Goal: Task Accomplishment & Management: Use online tool/utility

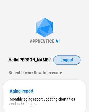
click at [61, 60] on span "Logout" at bounding box center [66, 60] width 13 height 5
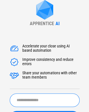
click at [31, 98] on input "text" at bounding box center [45, 99] width 70 height 13
type input "*********"
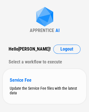
scroll to position [21, 0]
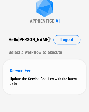
click at [31, 81] on div "Update the Service Fee files with the latest data" at bounding box center [44, 80] width 69 height 9
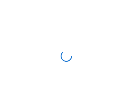
scroll to position [0, 0]
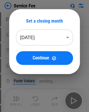
click at [49, 36] on body "Service Fee Select Directory pending... Copy pending... Paste Values pending...…" at bounding box center [44, 56] width 89 height 112
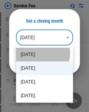
click at [42, 53] on li "[DATE]" at bounding box center [44, 55] width 57 height 14
type input "********"
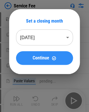
click at [45, 61] on button "Continue" at bounding box center [44, 58] width 57 height 14
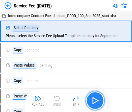
click at [93, 98] on img "button" at bounding box center [94, 100] width 9 height 9
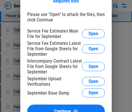
scroll to position [29, 0]
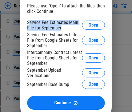
drag, startPoint x: 61, startPoint y: 29, endPoint x: 29, endPoint y: 24, distance: 32.7
click at [29, 24] on div "Service Fee Estimates Main File for September" at bounding box center [54, 25] width 55 height 11
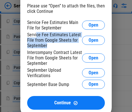
drag, startPoint x: 37, startPoint y: 33, endPoint x: 52, endPoint y: 47, distance: 20.6
click at [52, 47] on div "Service Fee Estimates Latest File from Google Sheets for September" at bounding box center [54, 40] width 55 height 16
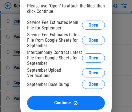
click at [52, 47] on div "Service Fee Estimates Latest File from Google Sheets for September" at bounding box center [54, 40] width 55 height 16
click at [39, 49] on div "Service Fee Estimates Main File for September Open Service Fee Estimates Latest…" at bounding box center [66, 55] width 78 height 70
click at [40, 55] on div "Intercompany Contract Latest File from Google Sheets for September" at bounding box center [54, 58] width 55 height 16
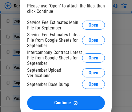
click at [40, 60] on div "Intercompany Contract Latest File from Google Sheets for September" at bounding box center [54, 58] width 55 height 16
click at [48, 76] on div "September Upload Verifications" at bounding box center [54, 72] width 55 height 11
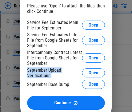
click at [48, 76] on div "September Upload Verifications" at bounding box center [54, 72] width 55 height 11
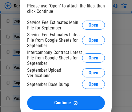
click at [52, 80] on div "September Base Dump Open" at bounding box center [66, 84] width 78 height 9
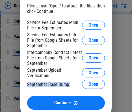
click at [52, 80] on div "September Base Dump Open" at bounding box center [66, 84] width 78 height 9
click at [50, 79] on div "Service Fee Estimates Main File for September Open Service Fee Estimates Latest…" at bounding box center [66, 55] width 78 height 70
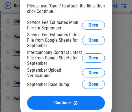
click at [51, 89] on div "September Base Dump Open" at bounding box center [66, 84] width 78 height 9
click at [54, 88] on div "September Base Dump Open" at bounding box center [66, 84] width 78 height 9
click at [54, 87] on div "September Base Dump" at bounding box center [48, 84] width 42 height 5
click at [52, 86] on div "September Base Dump" at bounding box center [48, 84] width 42 height 5
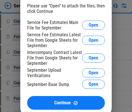
click at [41, 76] on div "September Upload Verifications" at bounding box center [54, 72] width 55 height 11
click at [39, 63] on div "Intercompany Contract Latest File from Google Sheets for September" at bounding box center [54, 58] width 55 height 16
click at [41, 43] on div "Service Fee Estimates Latest File from Google Sheets for September" at bounding box center [54, 40] width 55 height 16
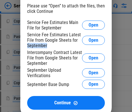
click at [41, 43] on div "Service Fee Estimates Latest File from Google Sheets for September" at bounding box center [54, 40] width 55 height 16
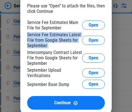
click at [45, 27] on div "Service Fee Estimates Main File for September" at bounding box center [54, 25] width 55 height 11
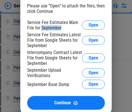
click at [45, 27] on div "Service Fee Estimates Main File for September" at bounding box center [54, 25] width 55 height 11
click at [41, 39] on div "Service Fee Estimates Latest File from Google Sheets for September" at bounding box center [54, 40] width 55 height 16
click at [42, 29] on div "Service Fee Estimates Main File for September" at bounding box center [54, 25] width 55 height 11
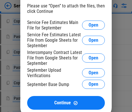
click at [40, 42] on div "Service Fee Estimates Latest File from Google Sheets for September" at bounding box center [54, 40] width 55 height 16
click at [60, 25] on div "Service Fee Estimates Main File for September" at bounding box center [54, 25] width 55 height 11
click at [76, 36] on div "Service Fee Estimates Latest File from Google Sheets for September" at bounding box center [54, 40] width 55 height 16
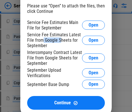
drag, startPoint x: 60, startPoint y: 41, endPoint x: 43, endPoint y: 41, distance: 16.8
click at [43, 41] on div "Service Fee Estimates Latest File from Google Sheets for September" at bounding box center [54, 40] width 55 height 16
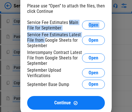
drag, startPoint x: 43, startPoint y: 41, endPoint x: 71, endPoint y: 22, distance: 33.4
click at [71, 22] on div "Service Fee Estimates Main File for September Open Service Fee Estimates Latest…" at bounding box center [66, 55] width 78 height 70
click at [71, 22] on div "Service Fee Estimates Main File for September" at bounding box center [54, 25] width 55 height 11
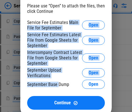
drag, startPoint x: 71, startPoint y: 22, endPoint x: 56, endPoint y: 81, distance: 60.3
click at [56, 81] on div "Service Fee Estimates Main File for September Open Service Fee Estimates Latest…" at bounding box center [66, 55] width 78 height 70
click at [56, 82] on div "September Base Dump Open" at bounding box center [66, 84] width 78 height 9
drag, startPoint x: 56, startPoint y: 82, endPoint x: 43, endPoint y: 26, distance: 57.4
click at [43, 26] on div "Service Fee Estimates Main File for September Open Service Fee Estimates Latest…" at bounding box center [66, 55] width 78 height 70
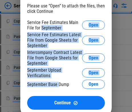
click at [43, 26] on div "Service Fee Estimates Main File for September" at bounding box center [54, 25] width 55 height 11
drag, startPoint x: 43, startPoint y: 26, endPoint x: 55, endPoint y: 88, distance: 63.1
click at [55, 88] on div "Service Fee Estimates Main File for September Open Service Fee Estimates Latest…" at bounding box center [66, 55] width 78 height 70
click at [55, 87] on div "September Base Dump" at bounding box center [48, 84] width 42 height 5
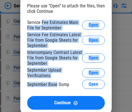
drag, startPoint x: 55, startPoint y: 88, endPoint x: 45, endPoint y: 23, distance: 65.3
click at [45, 23] on div "Service Fee Estimates Main File for September Open Service Fee Estimates Latest…" at bounding box center [66, 55] width 78 height 70
click at [42, 33] on div "Service Fee Estimates Latest File from Google Sheets for September" at bounding box center [54, 40] width 55 height 16
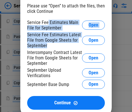
drag, startPoint x: 48, startPoint y: 23, endPoint x: 48, endPoint y: 49, distance: 25.1
click at [48, 49] on div "Service Fee Estimates Main File for September Open Service Fee Estimates Latest…" at bounding box center [66, 55] width 78 height 70
click at [48, 48] on div "Service Fee Estimates Latest File from Google Sheets for September" at bounding box center [54, 40] width 55 height 16
drag, startPoint x: 48, startPoint y: 49, endPoint x: 28, endPoint y: 25, distance: 30.8
click at [28, 25] on div "Service Fee Estimates Main File for September Open Service Fee Estimates Latest…" at bounding box center [66, 55] width 78 height 70
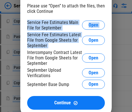
click at [37, 41] on div "Service Fee Estimates Latest File from Google Sheets for September" at bounding box center [54, 40] width 55 height 16
drag, startPoint x: 43, startPoint y: 44, endPoint x: 27, endPoint y: 19, distance: 29.4
click at [27, 19] on div "Required files Please use “Open” to attach the files, then click Continue Servi…" at bounding box center [65, 50] width 91 height 138
drag, startPoint x: 27, startPoint y: 19, endPoint x: 41, endPoint y: 49, distance: 32.5
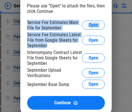
click at [41, 49] on div "Required files Please use “Open” to attach the files, then click Continue Servi…" at bounding box center [65, 50] width 91 height 138
click at [41, 48] on div "Service Fee Estimates Latest File from Google Sheets for September" at bounding box center [54, 40] width 55 height 16
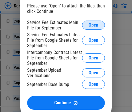
click at [86, 22] on button "Open" at bounding box center [93, 25] width 23 height 9
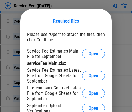
scroll to position [57, 0]
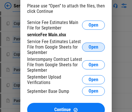
click at [93, 49] on span "Open" at bounding box center [93, 47] width 10 height 5
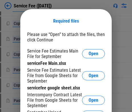
scroll to position [86, 0]
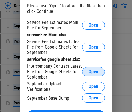
click at [93, 74] on span "Open" at bounding box center [93, 71] width 10 height 5
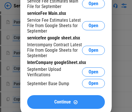
scroll to position [143, 0]
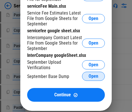
click at [93, 80] on button "Open" at bounding box center [93, 76] width 23 height 9
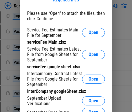
scroll to position [285, 0]
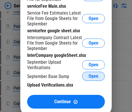
click at [93, 77] on span "Open" at bounding box center [93, 76] width 10 height 5
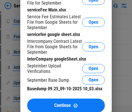
scroll to position [371, 0]
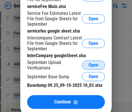
click at [91, 66] on span "Open" at bounding box center [93, 65] width 10 height 5
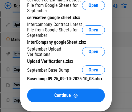
scroll to position [457, 0]
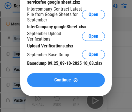
click at [91, 82] on div "Continue" at bounding box center [66, 80] width 64 height 5
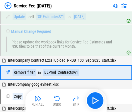
scroll to position [677, 0]
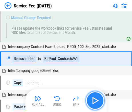
click at [92, 97] on img "button" at bounding box center [94, 100] width 9 height 9
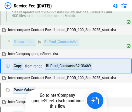
scroll to position [701, 0]
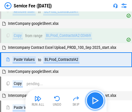
drag, startPoint x: 114, startPoint y: 98, endPoint x: 95, endPoint y: 103, distance: 20.0
click at [93, 103] on img "button" at bounding box center [94, 100] width 9 height 9
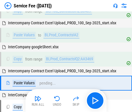
scroll to position [772, 0]
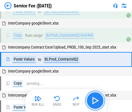
click at [93, 104] on button "button" at bounding box center [95, 100] width 18 height 18
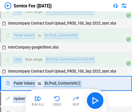
scroll to position [820, 0]
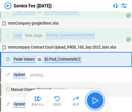
click at [93, 99] on img "button" at bounding box center [94, 100] width 9 height 9
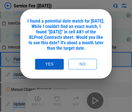
click at [50, 66] on button "Yes" at bounding box center [49, 64] width 29 height 11
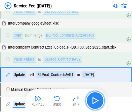
click at [93, 102] on img "button" at bounding box center [94, 100] width 9 height 9
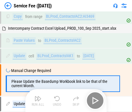
scroll to position [859, 0]
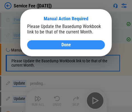
click at [56, 43] on div "Done" at bounding box center [66, 45] width 64 height 5
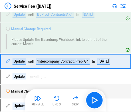
scroll to position [887, 0]
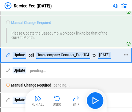
click at [63, 52] on div "'Intercompany Contract_Prep'!G4" at bounding box center [63, 55] width 54 height 7
click at [64, 52] on div "'Intercompany Contract_Prep'!G4" at bounding box center [63, 55] width 54 height 7
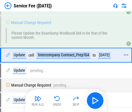
click at [64, 52] on div "'Intercompany Contract_Prep'!G4" at bounding box center [63, 55] width 54 height 7
click at [53, 53] on div "'Intercompany Contract_Prep'!G4" at bounding box center [63, 55] width 54 height 7
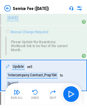
scroll to position [1079, 0]
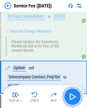
click at [76, 99] on img "button" at bounding box center [72, 96] width 9 height 9
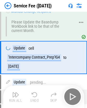
scroll to position [1107, 0]
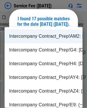
scroll to position [993, 0]
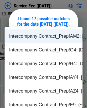
click at [49, 35] on li "Intercompany Contract_Prep!AM2: 9/30/2025 (~08/31/2025)" at bounding box center [44, 36] width 78 height 14
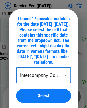
scroll to position [1021, 0]
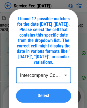
click at [43, 98] on span "Select" at bounding box center [44, 95] width 12 height 5
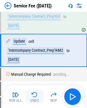
scroll to position [1141, 0]
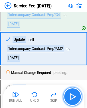
click at [79, 98] on button "button" at bounding box center [72, 96] width 18 height 18
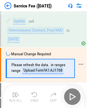
scroll to position [1175, 0]
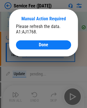
click at [37, 29] on div "Please refresh the data. A1:AJ1768." at bounding box center [43, 29] width 55 height 11
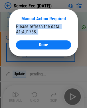
click at [36, 29] on div "Please refresh the data. A1:AJ1768." at bounding box center [43, 29] width 55 height 11
click at [34, 27] on div "Please refresh the data. A1:AJ1768." at bounding box center [43, 29] width 55 height 11
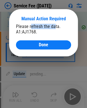
drag, startPoint x: 31, startPoint y: 25, endPoint x: 54, endPoint y: 25, distance: 23.4
click at [54, 25] on div "Please refresh the data. A1:AJ1768." at bounding box center [43, 29] width 55 height 11
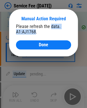
drag, startPoint x: 54, startPoint y: 25, endPoint x: 22, endPoint y: 33, distance: 33.5
click at [22, 33] on div "Please refresh the data. A1:AJ1768." at bounding box center [43, 29] width 55 height 11
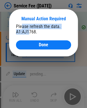
drag, startPoint x: 26, startPoint y: 29, endPoint x: 21, endPoint y: 25, distance: 6.7
click at [21, 25] on div "Please refresh the data. A1:AJ1768." at bounding box center [43, 29] width 55 height 11
drag, startPoint x: 21, startPoint y: 25, endPoint x: 27, endPoint y: 32, distance: 8.7
click at [27, 32] on div "Please refresh the data. A1:AJ1768." at bounding box center [43, 29] width 55 height 11
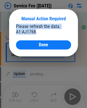
click at [27, 32] on div "Please refresh the data. A1:AJ1768." at bounding box center [43, 29] width 55 height 11
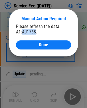
click at [27, 32] on div "Please refresh the data. A1:AJ1768." at bounding box center [43, 29] width 55 height 11
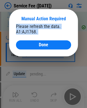
drag, startPoint x: 27, startPoint y: 32, endPoint x: 23, endPoint y: 26, distance: 6.7
click at [23, 26] on div "Please refresh the data. A1:AJ1768." at bounding box center [43, 29] width 55 height 11
drag, startPoint x: 23, startPoint y: 26, endPoint x: 24, endPoint y: 32, distance: 5.8
click at [24, 32] on div "Please refresh the data. A1:AJ1768." at bounding box center [43, 29] width 55 height 11
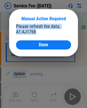
click at [24, 32] on div "Please refresh the data. A1:AJ1768." at bounding box center [43, 29] width 55 height 11
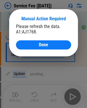
click at [24, 29] on div "Please refresh the data. A1:AJ1768." at bounding box center [43, 29] width 55 height 11
click at [26, 25] on div "Please refresh the data. A1:AJ1768." at bounding box center [43, 29] width 55 height 11
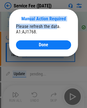
drag, startPoint x: 29, startPoint y: 23, endPoint x: 56, endPoint y: 24, distance: 27.1
click at [56, 24] on div "Manual Action Required Please refresh the data. A1:AJ1768. Done" at bounding box center [43, 32] width 69 height 47
click at [56, 24] on div "Please refresh the data. A1:AJ1768." at bounding box center [43, 29] width 55 height 11
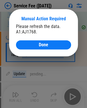
click at [51, 30] on div "Please refresh the data. A1:AJ1768." at bounding box center [43, 29] width 55 height 11
click at [50, 30] on div "Please refresh the data. A1:AJ1768." at bounding box center [43, 29] width 55 height 11
click at [36, 28] on div "Please refresh the data. A1:AJ1768." at bounding box center [43, 29] width 55 height 11
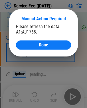
click at [25, 23] on div "Manual Action Required" at bounding box center [43, 19] width 55 height 10
drag, startPoint x: 22, startPoint y: 27, endPoint x: 38, endPoint y: 26, distance: 15.7
click at [38, 26] on div "Please refresh the data. A1:AJ1768." at bounding box center [43, 29] width 55 height 11
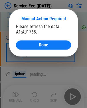
click at [45, 27] on div "Please refresh the data. A1:AJ1768." at bounding box center [43, 29] width 55 height 11
drag, startPoint x: 47, startPoint y: 26, endPoint x: 33, endPoint y: 28, distance: 14.4
click at [33, 28] on div "Please refresh the data. A1:AJ1768." at bounding box center [43, 29] width 55 height 11
click at [29, 26] on div "Please refresh the data. A1:AJ1768." at bounding box center [43, 29] width 55 height 11
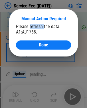
drag, startPoint x: 29, startPoint y: 26, endPoint x: 42, endPoint y: 27, distance: 12.9
click at [42, 27] on div "Please refresh the data. A1:AJ1768." at bounding box center [43, 29] width 55 height 11
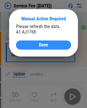
click at [55, 47] on div "Done" at bounding box center [43, 45] width 41 height 5
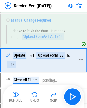
scroll to position [1204, 0]
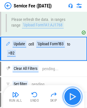
click at [70, 94] on img "button" at bounding box center [72, 96] width 9 height 9
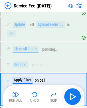
scroll to position [1263, 0]
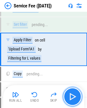
click at [71, 93] on img "button" at bounding box center [72, 96] width 9 height 9
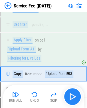
scroll to position [1288, 0]
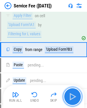
click at [71, 97] on img "button" at bounding box center [72, 96] width 9 height 9
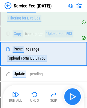
scroll to position [1308, 0]
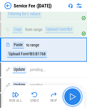
click at [75, 97] on img "button" at bounding box center [72, 96] width 9 height 9
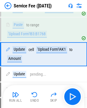
scroll to position [1332, 0]
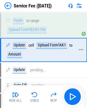
click at [59, 48] on div "'Upload Form'!AK1" at bounding box center [51, 45] width 31 height 7
click at [47, 48] on div "'Upload Form'!AK1" at bounding box center [51, 45] width 31 height 7
click at [46, 48] on div "'Upload Form'!AK1" at bounding box center [51, 45] width 31 height 7
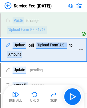
click at [46, 48] on div "'Upload Form'!AK1" at bounding box center [51, 45] width 31 height 7
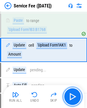
click at [71, 95] on img "button" at bounding box center [72, 96] width 9 height 9
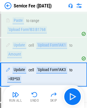
scroll to position [1356, 0]
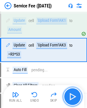
click at [70, 97] on img "button" at bounding box center [72, 96] width 9 height 9
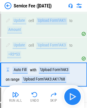
scroll to position [1381, 0]
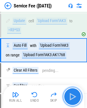
click at [70, 96] on img "button" at bounding box center [72, 96] width 9 height 9
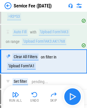
scroll to position [1405, 0]
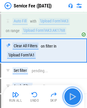
click at [74, 94] on img "button" at bounding box center [72, 96] width 9 height 9
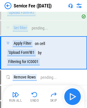
scroll to position [1449, 0]
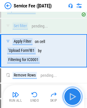
click at [74, 94] on img "button" at bounding box center [72, 96] width 9 height 9
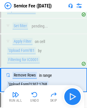
scroll to position [1478, 0]
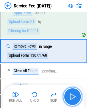
click at [75, 93] on img "button" at bounding box center [72, 96] width 9 height 9
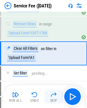
scroll to position [1503, 0]
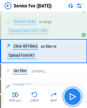
click at [70, 91] on button "button" at bounding box center [72, 96] width 18 height 18
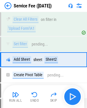
scroll to position [1537, 0]
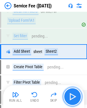
click at [74, 93] on img "button" at bounding box center [72, 96] width 9 height 9
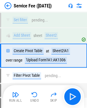
scroll to position [1557, 0]
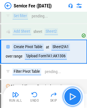
click at [74, 96] on img "button" at bounding box center [72, 96] width 9 height 9
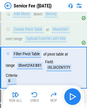
scroll to position [1584, 0]
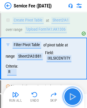
click at [73, 94] on img "button" at bounding box center [72, 96] width 9 height 9
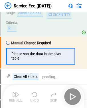
scroll to position [1628, 0]
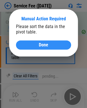
click at [47, 47] on span "Done" at bounding box center [43, 45] width 9 height 5
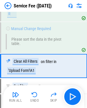
scroll to position [1655, 0]
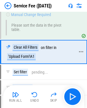
click at [22, 57] on div "'Upload Form'!A1" at bounding box center [21, 56] width 29 height 7
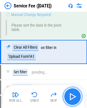
click at [75, 91] on button "button" at bounding box center [72, 96] width 18 height 18
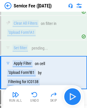
scroll to position [1699, 0]
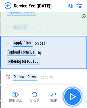
click at [72, 100] on img "button" at bounding box center [72, 96] width 9 height 9
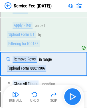
scroll to position [1729, 0]
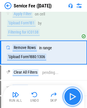
click at [74, 95] on img "button" at bounding box center [72, 96] width 9 height 9
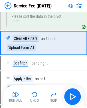
scroll to position [1655, 0]
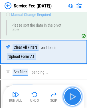
click at [73, 97] on img "button" at bounding box center [72, 96] width 9 height 9
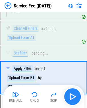
scroll to position [1699, 0]
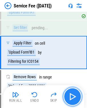
click at [73, 97] on img "button" at bounding box center [72, 96] width 9 height 9
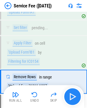
scroll to position [1729, 0]
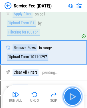
click at [73, 97] on img "button" at bounding box center [72, 96] width 9 height 9
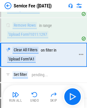
scroll to position [1753, 0]
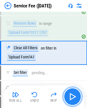
click at [68, 96] on img "button" at bounding box center [72, 96] width 9 height 9
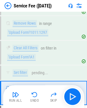
scroll to position [1792, 0]
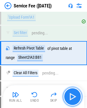
click at [74, 101] on button "button" at bounding box center [72, 96] width 18 height 18
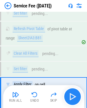
scroll to position [1852, 0]
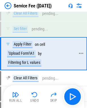
click at [28, 54] on div "'Upload Form'!A1" at bounding box center [21, 53] width 29 height 7
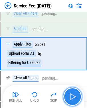
click at [71, 96] on img "button" at bounding box center [72, 96] width 9 height 9
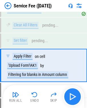
scroll to position [1916, 0]
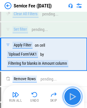
click at [71, 96] on img "button" at bounding box center [72, 96] width 9 height 9
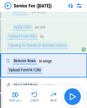
scroll to position [1945, 0]
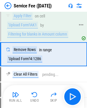
click at [23, 23] on div "'Upload Form'!AK1" at bounding box center [22, 24] width 31 height 7
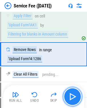
click at [74, 96] on img "button" at bounding box center [72, 96] width 9 height 9
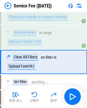
scroll to position [1969, 0]
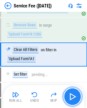
click at [66, 94] on button "button" at bounding box center [72, 96] width 18 height 18
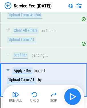
scroll to position [2013, 0]
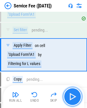
click at [76, 90] on button "button" at bounding box center [72, 96] width 18 height 18
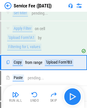
scroll to position [2038, 0]
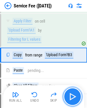
click at [72, 100] on img "button" at bounding box center [72, 96] width 9 height 9
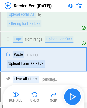
scroll to position [2057, 0]
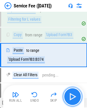
click at [72, 100] on img "button" at bounding box center [72, 96] width 9 height 9
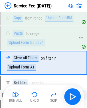
scroll to position [2082, 0]
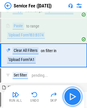
click at [74, 95] on img "button" at bounding box center [72, 96] width 9 height 9
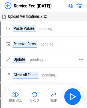
scroll to position [2193, 0]
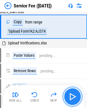
click at [67, 96] on button "button" at bounding box center [72, 96] width 18 height 18
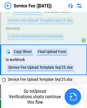
scroll to position [3651, 0]
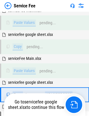
scroll to position [106, 0]
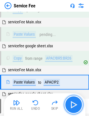
click at [76, 104] on img "button" at bounding box center [73, 104] width 9 height 9
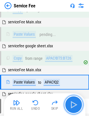
drag, startPoint x: 76, startPoint y: 104, endPoint x: 82, endPoint y: 104, distance: 5.2
click at [82, 104] on button "button" at bounding box center [73, 105] width 18 height 18
click at [75, 105] on img "button" at bounding box center [73, 104] width 9 height 9
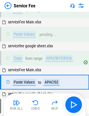
click at [84, 102] on div "Run All Undo Skip" at bounding box center [44, 104] width 81 height 23
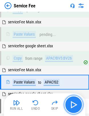
click at [76, 102] on img "button" at bounding box center [73, 104] width 9 height 9
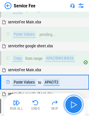
click at [77, 105] on img "button" at bounding box center [73, 104] width 9 height 9
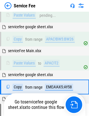
scroll to position [154, 0]
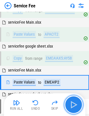
click at [80, 105] on button "button" at bounding box center [73, 105] width 18 height 18
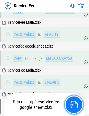
click at [80, 105] on button "button" at bounding box center [73, 105] width 18 height 18
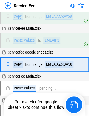
scroll to position [201, 0]
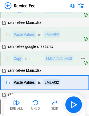
click at [51, 58] on div "EMEA!AZ5:BA58" at bounding box center [59, 58] width 28 height 7
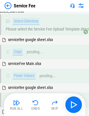
scroll to position [0, 0]
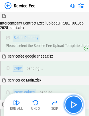
click at [79, 109] on button "button" at bounding box center [73, 105] width 18 height 18
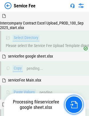
click at [79, 109] on button "button" at bounding box center [73, 105] width 18 height 18
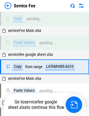
scroll to position [297, 0]
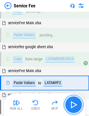
click at [78, 106] on button "button" at bounding box center [73, 105] width 18 height 18
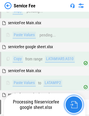
click at [72, 110] on button "button" at bounding box center [73, 105] width 18 height 18
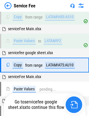
scroll to position [345, 0]
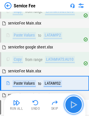
click at [76, 108] on img "button" at bounding box center [73, 104] width 9 height 9
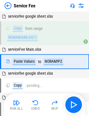
scroll to position [473, 0]
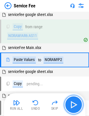
click at [74, 103] on img "button" at bounding box center [73, 104] width 9 height 9
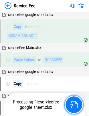
click at [74, 103] on img "button" at bounding box center [73, 104] width 7 height 7
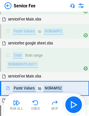
scroll to position [530, 0]
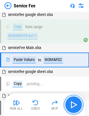
click at [74, 103] on img "button" at bounding box center [73, 104] width 9 height 9
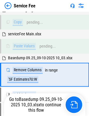
scroll to position [606, 0]
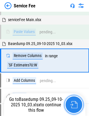
click at [68, 103] on button "button" at bounding box center [73, 105] width 18 height 18
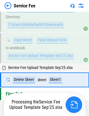
scroll to position [3597, 0]
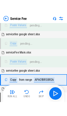
scroll to position [106, 0]
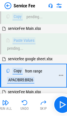
click at [17, 77] on div "APAC!BR5:BR26" at bounding box center [20, 80] width 27 height 7
click at [22, 77] on div "APAC!BR5:BR26" at bounding box center [20, 80] width 27 height 7
click at [23, 77] on div "APAC!BR5:BR26" at bounding box center [20, 80] width 27 height 7
click at [29, 77] on div "APAC!BR5:BR26" at bounding box center [20, 80] width 27 height 7
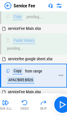
click at [34, 77] on div "APAC!BR5:BR26" at bounding box center [20, 80] width 27 height 7
click at [26, 77] on div "APAC!BR5:BR26" at bounding box center [20, 80] width 27 height 7
click at [16, 77] on div "APAC!BR5:BR26" at bounding box center [20, 80] width 27 height 7
click at [15, 77] on div "APAC!BR5:BR26" at bounding box center [20, 80] width 27 height 7
click at [21, 77] on div "APAC!BR5:BR26" at bounding box center [20, 80] width 27 height 7
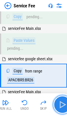
click at [62, 107] on img "button" at bounding box center [62, 104] width 9 height 9
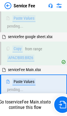
scroll to position [139, 0]
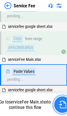
click at [62, 106] on img "button" at bounding box center [62, 104] width 7 height 7
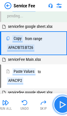
click at [60, 104] on img "button" at bounding box center [62, 104] width 9 height 9
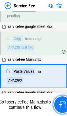
click at [60, 104] on img "button" at bounding box center [62, 104] width 7 height 7
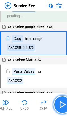
click at [59, 103] on img "button" at bounding box center [62, 104] width 9 height 9
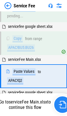
click at [57, 104] on button "button" at bounding box center [63, 105] width 18 height 18
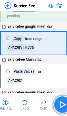
click at [54, 105] on button "button" at bounding box center [63, 105] width 18 height 18
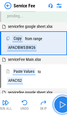
click at [61, 103] on img "button" at bounding box center [62, 104] width 9 height 9
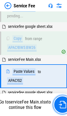
click at [61, 103] on img "button" at bounding box center [62, 104] width 7 height 7
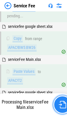
click at [57, 107] on button "button" at bounding box center [63, 105] width 18 height 18
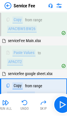
scroll to position [176, 0]
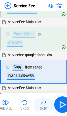
click at [52, 110] on button "Skip" at bounding box center [44, 105] width 18 height 14
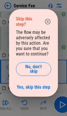
click at [50, 20] on icon "button" at bounding box center [48, 22] width 6 height 6
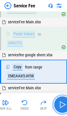
click at [64, 101] on img "button" at bounding box center [62, 104] width 9 height 9
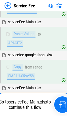
scroll to position [205, 0]
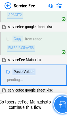
click at [62, 106] on img "button" at bounding box center [62, 104] width 7 height 7
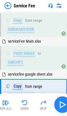
scroll to position [242, 0]
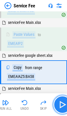
click at [60, 104] on img "button" at bounding box center [62, 104] width 9 height 9
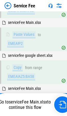
scroll to position [270, 0]
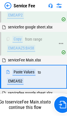
click at [23, 45] on div "EMEA!AZ5:BA58" at bounding box center [21, 48] width 28 height 7
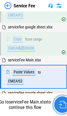
click at [63, 103] on img "button" at bounding box center [62, 104] width 7 height 7
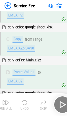
click at [58, 109] on div "Run All Undo Skip" at bounding box center [34, 105] width 75 height 18
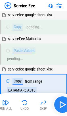
scroll to position [356, 0]
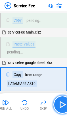
click at [60, 104] on img "button" at bounding box center [62, 104] width 9 height 9
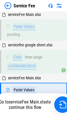
scroll to position [384, 0]
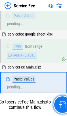
click at [56, 106] on button "button" at bounding box center [63, 105] width 18 height 18
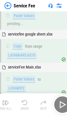
click at [50, 110] on button "Skip" at bounding box center [44, 105] width 18 height 14
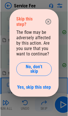
scroll to position [421, 0]
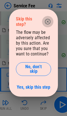
click at [48, 21] on icon "button" at bounding box center [48, 22] width 6 height 6
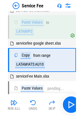
scroll to position [394, 0]
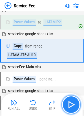
click at [72, 106] on img "button" at bounding box center [70, 104] width 9 height 9
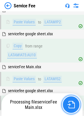
click at [69, 103] on img "button" at bounding box center [70, 104] width 7 height 7
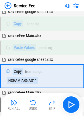
scroll to position [490, 0]
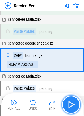
click at [69, 103] on img "button" at bounding box center [70, 104] width 9 height 9
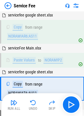
scroll to position [547, 0]
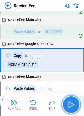
click at [69, 103] on img "button" at bounding box center [70, 104] width 9 height 9
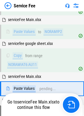
scroll to position [575, 0]
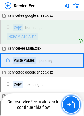
click at [69, 103] on img "button" at bounding box center [70, 104] width 7 height 7
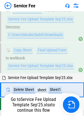
scroll to position [3718, 0]
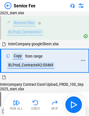
scroll to position [754, 0]
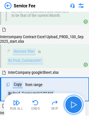
click at [76, 108] on img "button" at bounding box center [73, 104] width 9 height 9
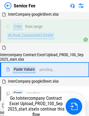
scroll to position [821, 0]
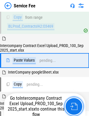
click at [71, 106] on img "button" at bounding box center [73, 106] width 7 height 7
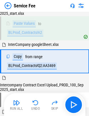
scroll to position [859, 0]
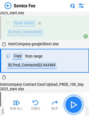
click at [73, 105] on img "button" at bounding box center [73, 104] width 9 height 9
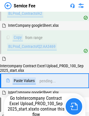
scroll to position [897, 0]
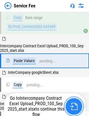
click at [75, 106] on img "button" at bounding box center [73, 106] width 7 height 7
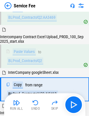
scroll to position [935, 0]
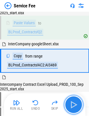
click at [67, 105] on button "button" at bounding box center [73, 105] width 18 height 18
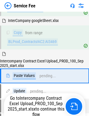
scroll to position [974, 0]
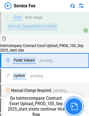
click at [74, 108] on img "button" at bounding box center [73, 106] width 7 height 7
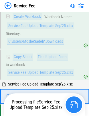
scroll to position [3597, 0]
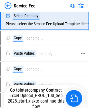
scroll to position [29, 0]
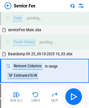
scroll to position [611, 0]
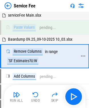
click at [36, 58] on div "'SF Estimates'!U:W" at bounding box center [22, 60] width 31 height 7
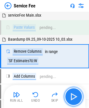
click at [71, 100] on img "button" at bounding box center [73, 96] width 9 height 9
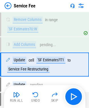
scroll to position [650, 0]
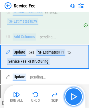
click at [72, 97] on img "button" at bounding box center [73, 96] width 9 height 9
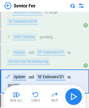
scroll to position [675, 0]
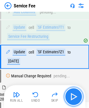
click at [74, 97] on img "button" at bounding box center [73, 96] width 9 height 9
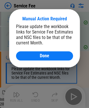
scroll to position [705, 0]
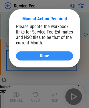
click at [58, 59] on button "Done" at bounding box center [44, 55] width 57 height 9
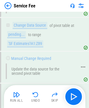
scroll to position [2757, 0]
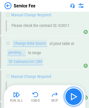
click at [79, 98] on button "button" at bounding box center [73, 96] width 18 height 18
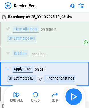
scroll to position [2887, 0]
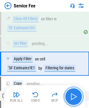
click at [75, 96] on img "button" at bounding box center [73, 96] width 9 height 9
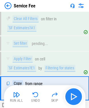
scroll to position [2915, 0]
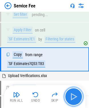
click at [77, 96] on img "button" at bounding box center [73, 96] width 9 height 9
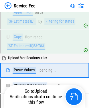
scroll to position [2944, 0]
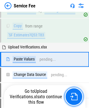
click at [77, 96] on img "button" at bounding box center [73, 95] width 7 height 7
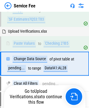
scroll to position [2964, 0]
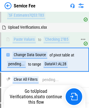
click at [62, 36] on div "'Checking 2'!B5" at bounding box center [56, 39] width 26 height 7
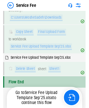
scroll to position [3606, 0]
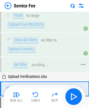
scroll to position [2076, 0]
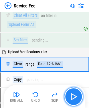
click at [72, 98] on img "button" at bounding box center [73, 96] width 9 height 9
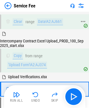
scroll to position [2143, 0]
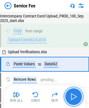
click at [70, 98] on img "button" at bounding box center [73, 96] width 9 height 9
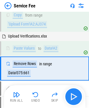
scroll to position [2163, 0]
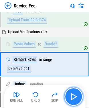
click at [76, 98] on img "button" at bounding box center [73, 96] width 9 height 9
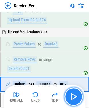
click at [76, 99] on img "button" at bounding box center [73, 96] width 9 height 9
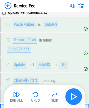
scroll to position [2233, 0]
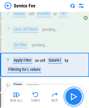
click at [76, 99] on img "button" at bounding box center [73, 96] width 9 height 9
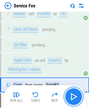
click at [74, 96] on img "button" at bounding box center [73, 96] width 9 height 9
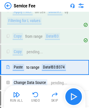
scroll to position [2284, 0]
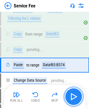
click at [74, 96] on img "button" at bounding box center [73, 96] width 9 height 9
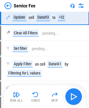
scroll to position [2183, 0]
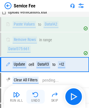
click at [39, 98] on div "Undo" at bounding box center [35, 99] width 9 height 3
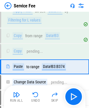
scroll to position [2284, 0]
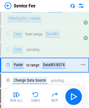
click at [51, 61] on div "Data!B3:B374" at bounding box center [54, 64] width 24 height 7
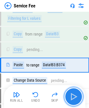
click at [76, 96] on img "button" at bounding box center [73, 96] width 9 height 9
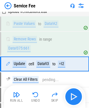
scroll to position [2183, 0]
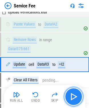
click at [76, 96] on img "button" at bounding box center [73, 96] width 9 height 9
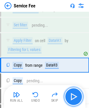
click at [76, 96] on img "button" at bounding box center [73, 96] width 9 height 9
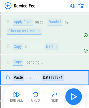
scroll to position [2284, 0]
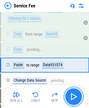
click at [76, 96] on img "button" at bounding box center [73, 96] width 9 height 9
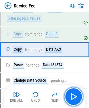
click at [71, 92] on img "button" at bounding box center [73, 96] width 9 height 9
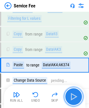
click at [71, 94] on img "button" at bounding box center [73, 96] width 9 height 9
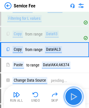
click at [72, 94] on img "button" at bounding box center [73, 96] width 9 height 9
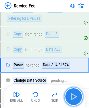
click at [71, 96] on img "button" at bounding box center [73, 96] width 9 height 9
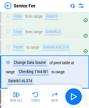
scroll to position [2304, 0]
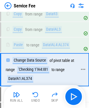
click at [26, 75] on div "Data!A1:AL374" at bounding box center [20, 78] width 26 height 7
click at [25, 66] on div "'Checking 1'!A4:I81" at bounding box center [33, 69] width 32 height 7
click at [52, 41] on div "Data!AL4:AL374" at bounding box center [56, 44] width 28 height 7
click at [31, 66] on div "'Checking 1'!A4:I81" at bounding box center [33, 69] width 32 height 7
click at [19, 75] on div "Data!A1:AL374" at bounding box center [20, 78] width 26 height 7
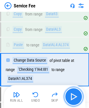
click at [70, 98] on img "button" at bounding box center [73, 96] width 9 height 9
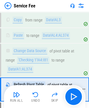
scroll to position [2308, 0]
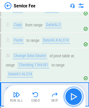
click at [71, 94] on img "button" at bounding box center [73, 96] width 9 height 9
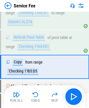
scroll to position [2361, 0]
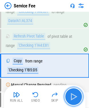
click at [69, 96] on img "button" at bounding box center [73, 96] width 9 height 9
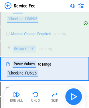
scroll to position [2415, 0]
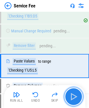
click at [69, 96] on img "button" at bounding box center [73, 96] width 9 height 9
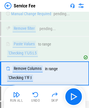
scroll to position [2440, 0]
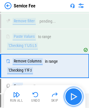
click at [76, 95] on img "button" at bounding box center [73, 96] width 9 height 9
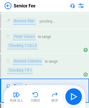
scroll to position [2464, 0]
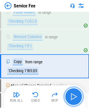
click at [76, 100] on img "button" at bounding box center [73, 96] width 9 height 9
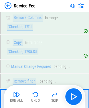
scroll to position [2517, 0]
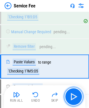
click at [74, 101] on button "button" at bounding box center [73, 96] width 18 height 18
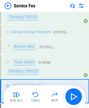
scroll to position [2542, 0]
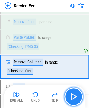
click at [71, 104] on button "button" at bounding box center [73, 96] width 18 height 18
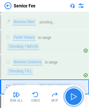
click at [71, 104] on button "button" at bounding box center [73, 96] width 18 height 18
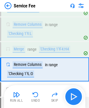
scroll to position [2582, 0]
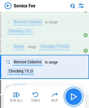
click at [71, 99] on img "button" at bounding box center [73, 96] width 9 height 9
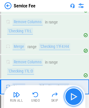
click at [75, 97] on img "button" at bounding box center [73, 96] width 9 height 9
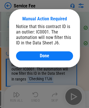
scroll to position [2631, 0]
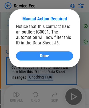
click at [60, 56] on div "Done" at bounding box center [44, 55] width 43 height 5
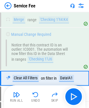
scroll to position [2659, 0]
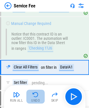
click at [39, 96] on button "Undo" at bounding box center [35, 96] width 18 height 14
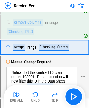
scroll to position [2630, 0]
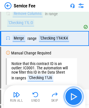
click at [70, 99] on img "button" at bounding box center [73, 96] width 9 height 9
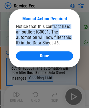
drag, startPoint x: 51, startPoint y: 26, endPoint x: 48, endPoint y: 42, distance: 15.6
click at [48, 42] on div "Notice that this contract ID is an outlier: IC0001. The automation will now fil…" at bounding box center [44, 35] width 57 height 22
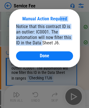
drag, startPoint x: 42, startPoint y: 43, endPoint x: 59, endPoint y: 22, distance: 27.4
click at [59, 22] on div "Manual Action Required Notice that this contract ID is an outlier: IC0001. The …" at bounding box center [44, 38] width 70 height 58
click at [57, 27] on div "Notice that this contract ID is an outlier: IC0001. The automation will now fil…" at bounding box center [44, 35] width 57 height 22
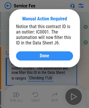
click at [40, 58] on span "Done" at bounding box center [44, 55] width 9 height 5
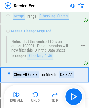
scroll to position [2659, 0]
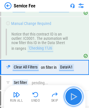
click at [69, 95] on img "button" at bounding box center [73, 96] width 9 height 9
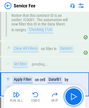
click at [72, 102] on button "button" at bounding box center [73, 96] width 18 height 18
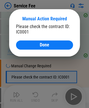
scroll to position [2721, 0]
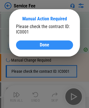
click at [54, 49] on button "Done" at bounding box center [44, 44] width 57 height 9
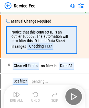
scroll to position [2631, 0]
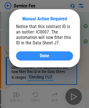
click at [56, 58] on div "Done" at bounding box center [44, 55] width 43 height 5
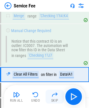
scroll to position [2659, 0]
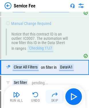
click at [54, 97] on img "button" at bounding box center [54, 94] width 7 height 7
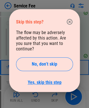
click at [45, 79] on link "Yes, skip this step" at bounding box center [45, 81] width 34 height 5
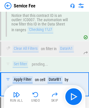
scroll to position [2695, 0]
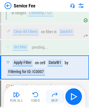
click at [52, 95] on img "button" at bounding box center [54, 94] width 7 height 7
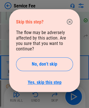
click at [52, 79] on link "Yes, skip this step" at bounding box center [45, 81] width 34 height 5
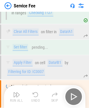
scroll to position [2721, 0]
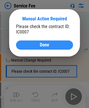
click at [48, 48] on button "Done" at bounding box center [44, 44] width 57 height 9
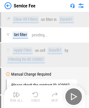
scroll to position [2631, 0]
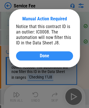
click at [49, 56] on div "Done" at bounding box center [44, 55] width 43 height 5
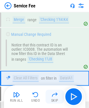
scroll to position [2659, 0]
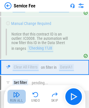
click at [19, 96] on img "button" at bounding box center [16, 94] width 7 height 7
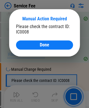
scroll to position [2721, 0]
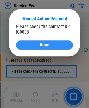
click at [47, 50] on div "Manual Action Required Please check the contract ID: IC0008 Done" at bounding box center [44, 32] width 70 height 47
click at [49, 45] on span "Done" at bounding box center [44, 45] width 9 height 5
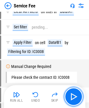
scroll to position [2631, 0]
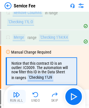
click at [18, 98] on div "Run All" at bounding box center [16, 99] width 13 height 3
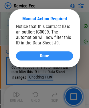
click at [42, 59] on button "Done" at bounding box center [44, 55] width 57 height 9
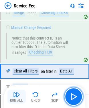
scroll to position [2659, 0]
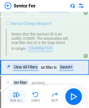
click at [17, 98] on div "Run All" at bounding box center [16, 99] width 13 height 3
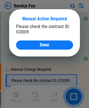
scroll to position [2721, 0]
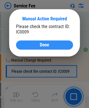
click at [41, 47] on span "Done" at bounding box center [44, 45] width 9 height 5
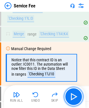
scroll to position [2631, 17]
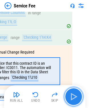
click at [69, 95] on img "button" at bounding box center [73, 96] width 9 height 9
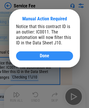
click at [54, 56] on div "Done" at bounding box center [44, 55] width 43 height 5
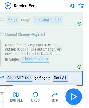
scroll to position [2659, 0]
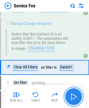
click at [78, 97] on img "button" at bounding box center [73, 96] width 9 height 9
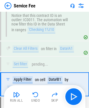
scroll to position [2695, 0]
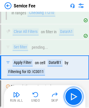
click at [77, 98] on img "button" at bounding box center [73, 96] width 9 height 9
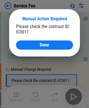
scroll to position [2721, 0]
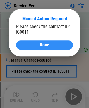
click at [65, 44] on div "Done" at bounding box center [44, 45] width 43 height 5
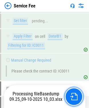
click at [75, 98] on img "button" at bounding box center [73, 95] width 7 height 7
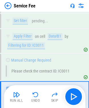
scroll to position [2751, 0]
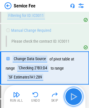
click at [78, 96] on img "button" at bounding box center [73, 96] width 9 height 9
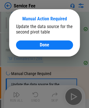
scroll to position [2784, 0]
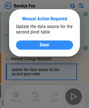
click at [51, 45] on div "Done" at bounding box center [44, 45] width 43 height 5
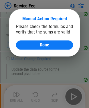
scroll to position [2815, 0]
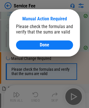
click at [51, 45] on div "Done" at bounding box center [44, 45] width 43 height 5
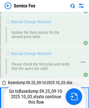
scroll to position [2794, 0]
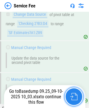
click at [76, 94] on img "button" at bounding box center [73, 95] width 7 height 7
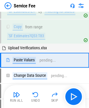
scroll to position [2953, 0]
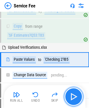
click at [77, 96] on img "button" at bounding box center [73, 96] width 9 height 9
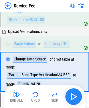
scroll to position [2973, 0]
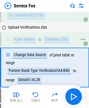
click at [62, 36] on div "'Checking 2'!B5" at bounding box center [56, 39] width 26 height 7
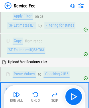
scroll to position [2995, 0]
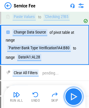
click at [68, 92] on button "button" at bounding box center [73, 96] width 18 height 18
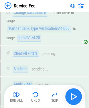
scroll to position [3103, 0]
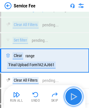
click at [70, 97] on img "button" at bounding box center [73, 96] width 9 height 9
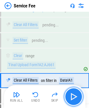
click at [71, 96] on img "button" at bounding box center [73, 96] width 9 height 9
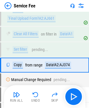
scroll to position [3154, 0]
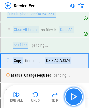
click at [78, 98] on button "button" at bounding box center [73, 96] width 18 height 18
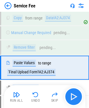
scroll to position [3203, 0]
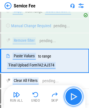
click at [76, 98] on img "button" at bounding box center [73, 96] width 9 height 9
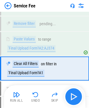
scroll to position [3227, 0]
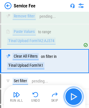
click at [76, 98] on img "button" at bounding box center [73, 96] width 9 height 9
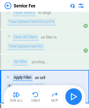
scroll to position [3272, 0]
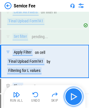
click at [76, 98] on img "button" at bounding box center [73, 96] width 9 height 9
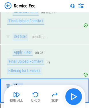
scroll to position [3300, 0]
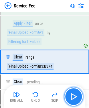
click at [76, 98] on img "button" at bounding box center [73, 96] width 9 height 9
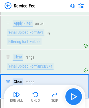
scroll to position [3325, 0]
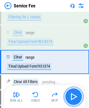
click at [76, 98] on img "button" at bounding box center [73, 96] width 9 height 9
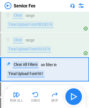
scroll to position [3349, 0]
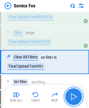
click at [76, 98] on img "button" at bounding box center [73, 96] width 9 height 9
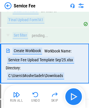
scroll to position [3397, 0]
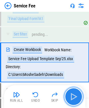
click at [73, 101] on button "button" at bounding box center [73, 96] width 18 height 18
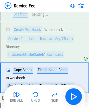
scroll to position [3604, 0]
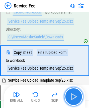
click at [71, 93] on img "button" at bounding box center [73, 96] width 9 height 9
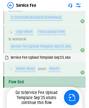
scroll to position [3630, 0]
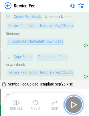
click at [71, 104] on img "button" at bounding box center [73, 104] width 9 height 9
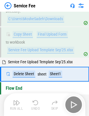
scroll to position [3597, 0]
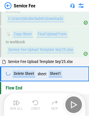
click at [71, 104] on div "Run All Undo Skip" at bounding box center [44, 105] width 75 height 18
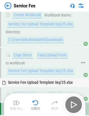
scroll to position [3569, 0]
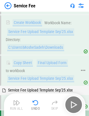
click at [26, 59] on div "Copy Sheet" at bounding box center [23, 62] width 20 height 7
click at [25, 59] on div "Copy Sheet" at bounding box center [23, 62] width 20 height 7
click at [23, 59] on div "Copy Sheet" at bounding box center [23, 62] width 20 height 7
drag, startPoint x: 17, startPoint y: 57, endPoint x: 25, endPoint y: 57, distance: 8.3
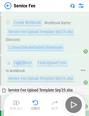
click at [25, 59] on div "Copy Sheet" at bounding box center [23, 62] width 20 height 7
click at [23, 59] on div "Copy Sheet" at bounding box center [23, 62] width 20 height 7
drag, startPoint x: 21, startPoint y: 56, endPoint x: 35, endPoint y: 56, distance: 14.3
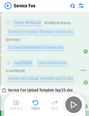
click at [35, 59] on div "Copy Sheet Final Upload Form to workbook Service Fee Upload Template Sep'25.xlsx" at bounding box center [41, 70] width 71 height 23
click at [28, 59] on div "Copy Sheet" at bounding box center [23, 62] width 20 height 7
drag, startPoint x: 14, startPoint y: 73, endPoint x: 34, endPoint y: 70, distance: 20.0
click at [33, 75] on div "Service Fee Upload Template Sep'25.xlsx" at bounding box center [40, 78] width 67 height 7
click at [37, 67] on div "Copy Sheet Final Upload Form to workbook Service Fee Upload Template Sep'25.xlsx" at bounding box center [41, 70] width 71 height 23
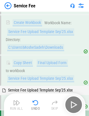
scroll to position [3597, 0]
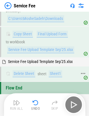
click at [47, 70] on div "Delete Sheet sheet Sheet1" at bounding box center [35, 73] width 58 height 7
